Goal: Task Accomplishment & Management: Manage account settings

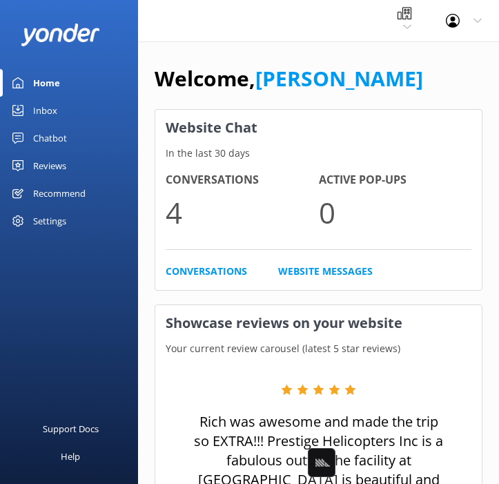
click at [396, 19] on div "Prestige Helicopters Black Cat Cruises [GEOGRAPHIC_DATA] [GEOGRAPHIC_DATA] [GEO…" at bounding box center [404, 20] width 48 height 41
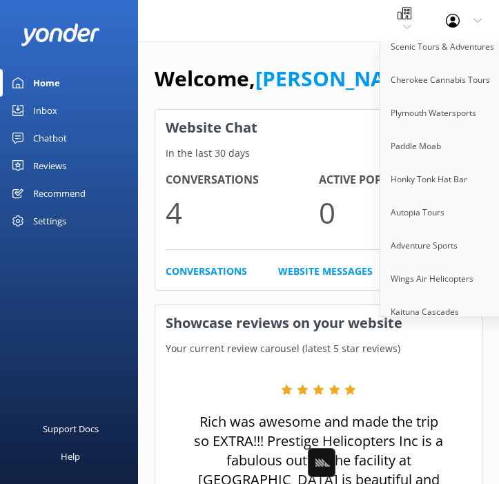
scroll to position [1536, 0]
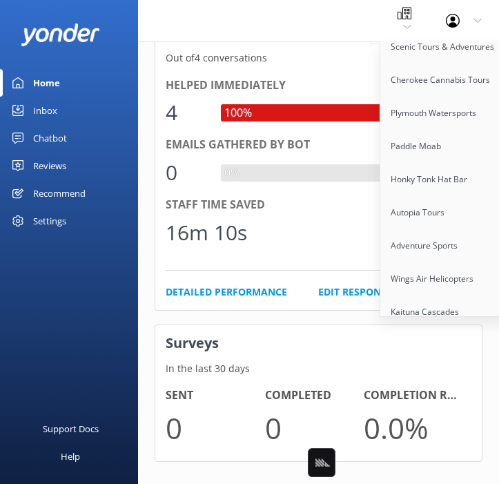
click at [454, 428] on link "[GEOGRAPHIC_DATA]" at bounding box center [449, 444] width 138 height 33
